Goal: Task Accomplishment & Management: Use online tool/utility

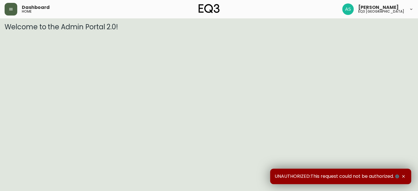
click at [11, 8] on icon "button" at bounding box center [11, 9] width 5 height 5
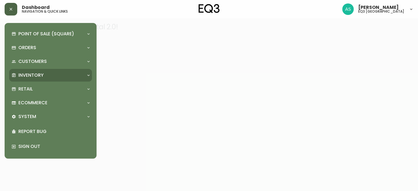
click at [27, 75] on p "Inventory" at bounding box center [30, 75] width 25 height 6
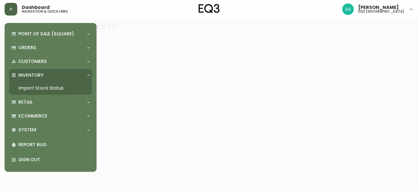
click at [35, 88] on link "Import Stock Status" at bounding box center [50, 88] width 83 height 13
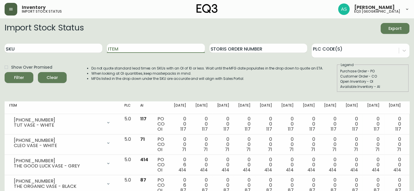
click at [124, 48] on input "Item" at bounding box center [156, 48] width 98 height 9
type input "TRACE"
click at [5, 72] on button "Filter" at bounding box center [19, 77] width 29 height 11
